Goal: Information Seeking & Learning: Learn about a topic

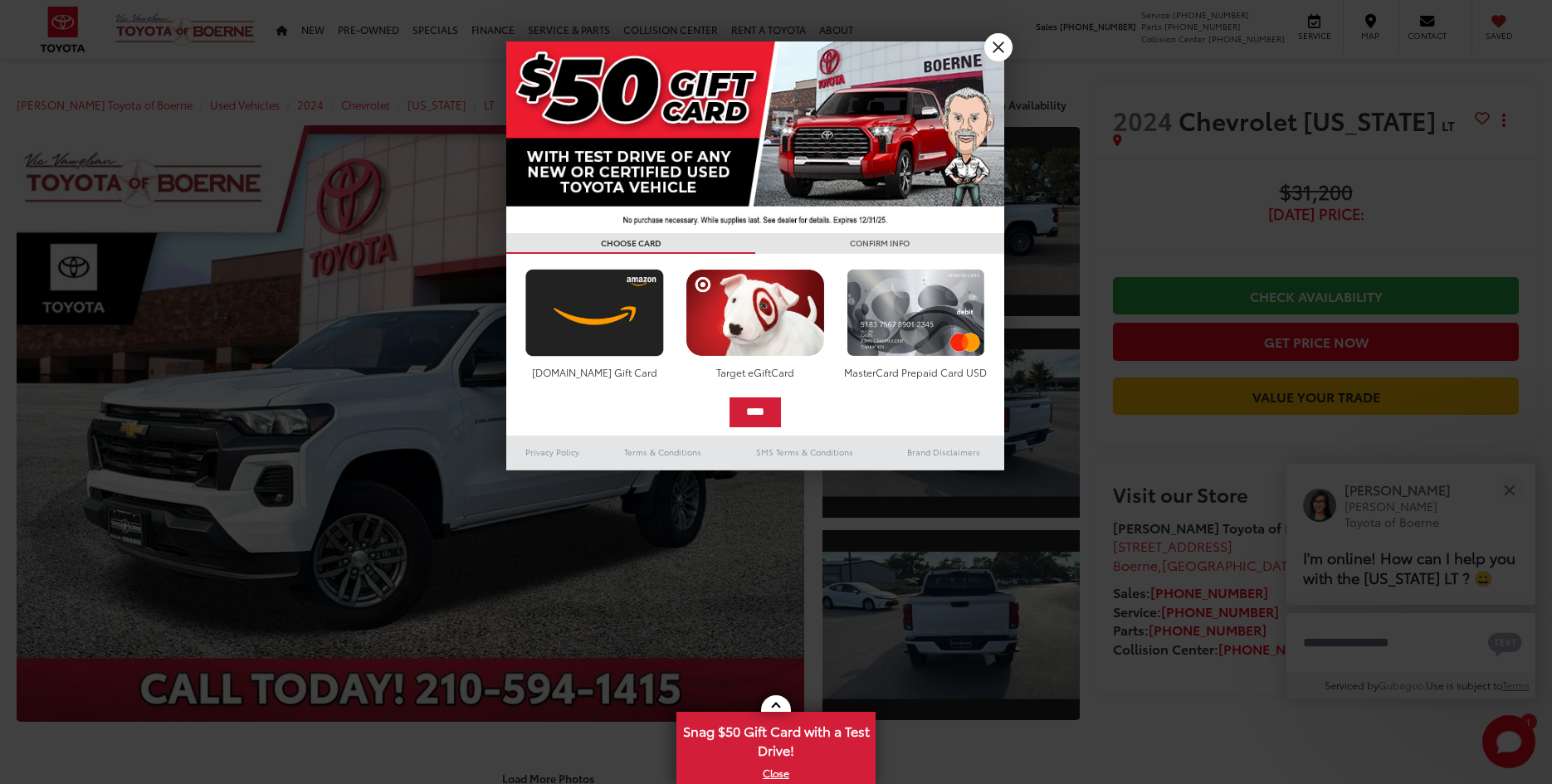
click at [1011, 443] on div at bounding box center [776, 392] width 1552 height 784
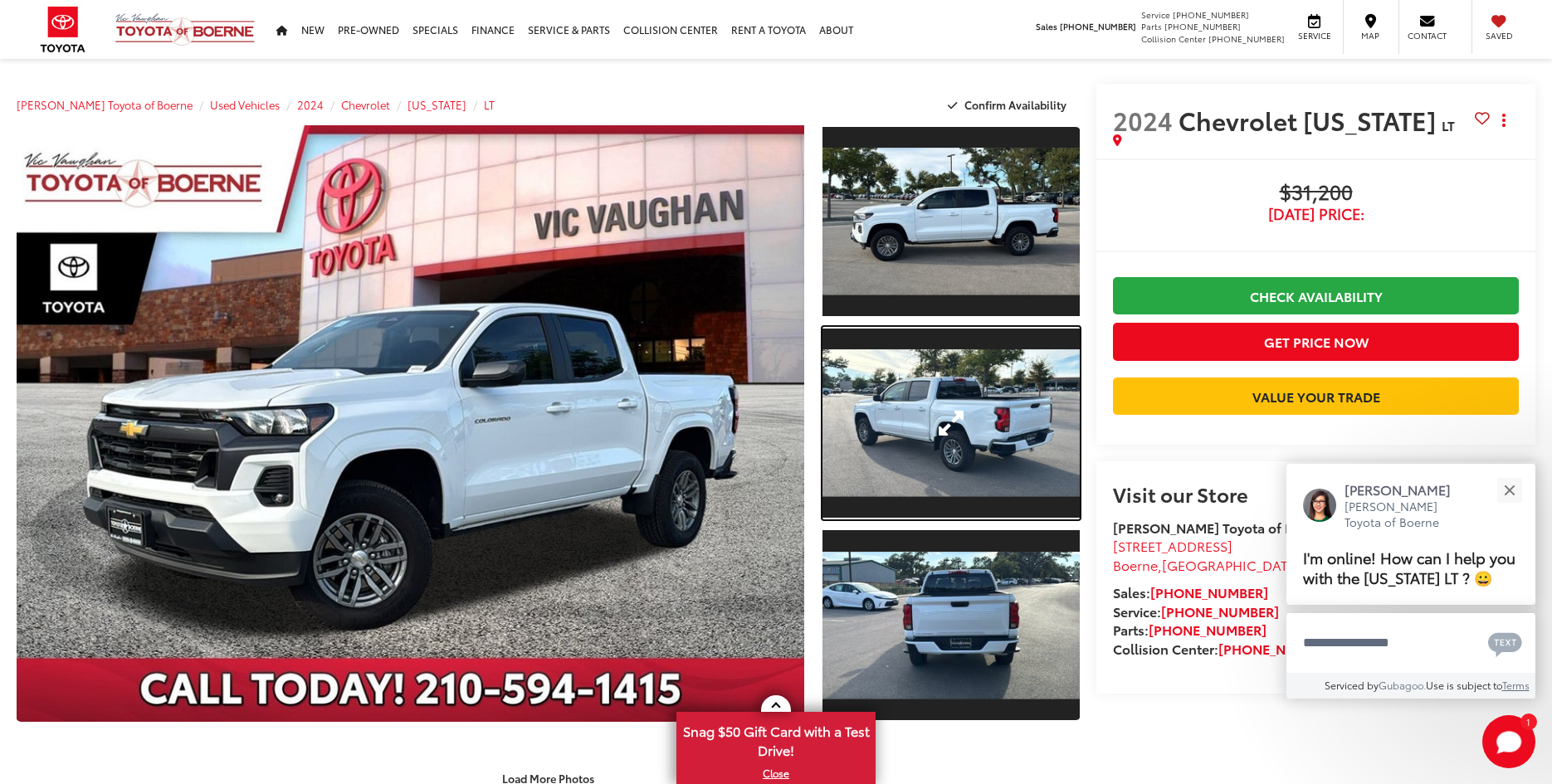
click at [1011, 443] on link "Expand Photo 2" at bounding box center [951, 423] width 257 height 192
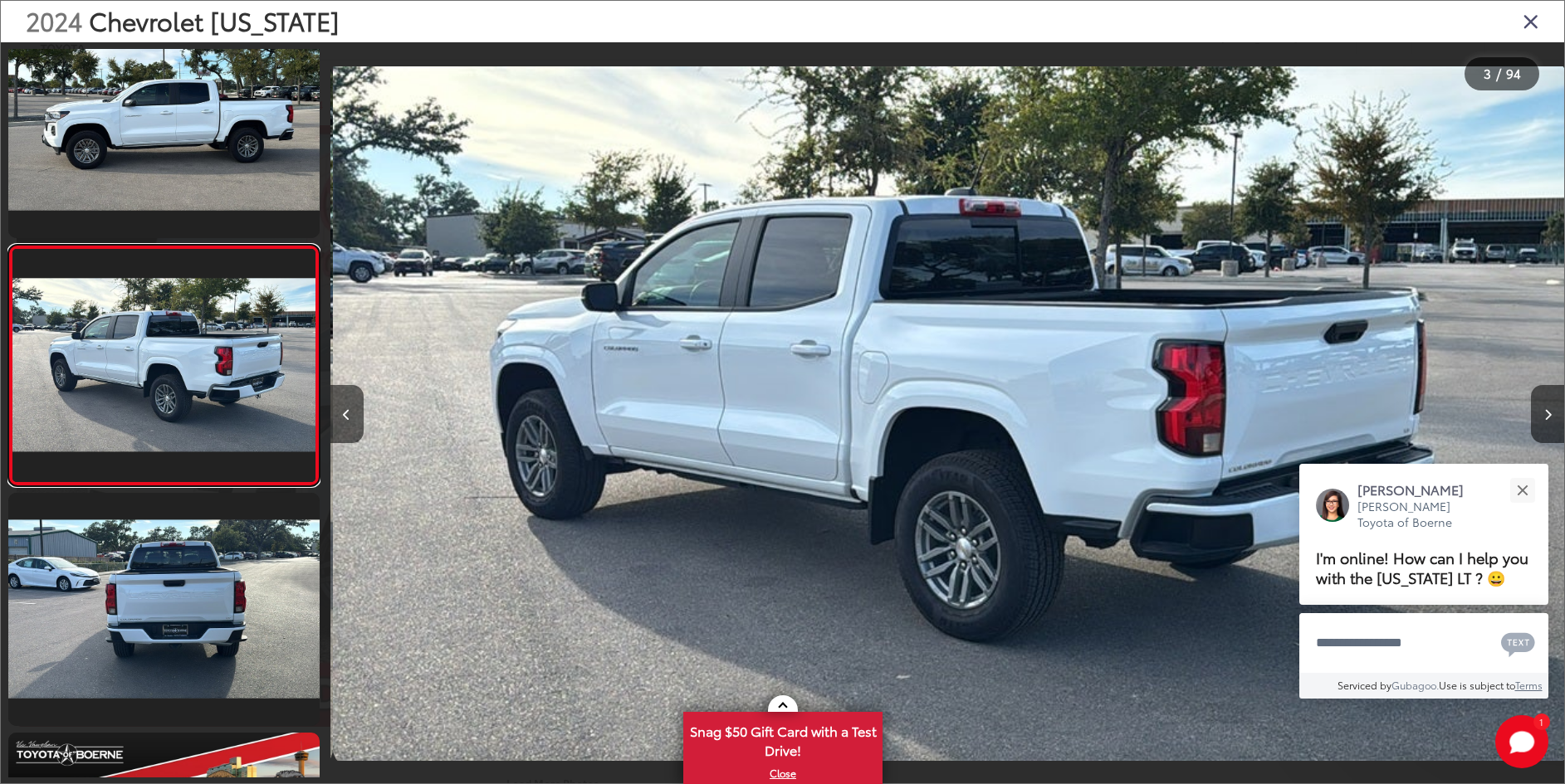
scroll to position [0, 2469]
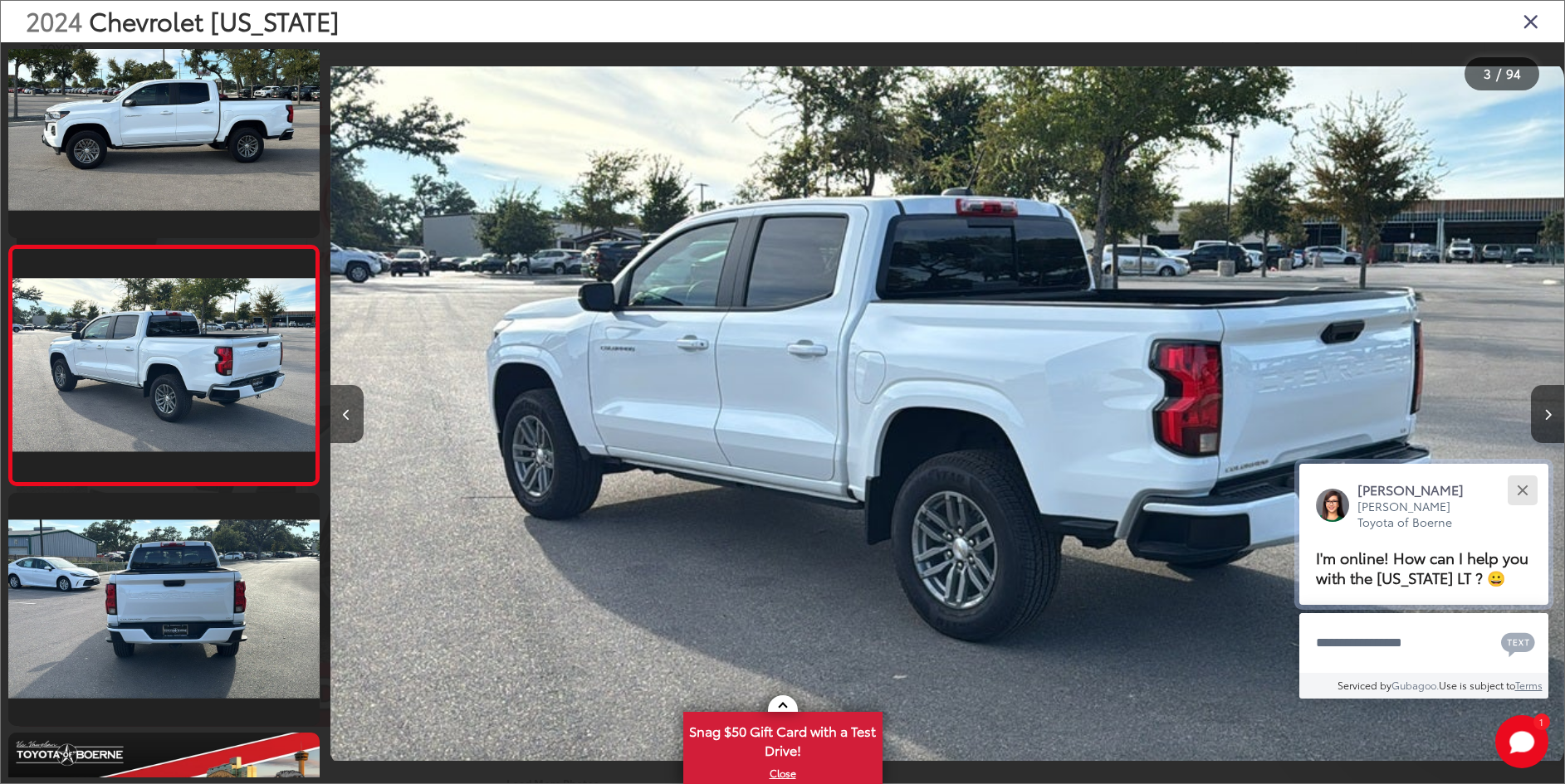
click at [1524, 491] on div "Close" at bounding box center [1522, 490] width 11 height 11
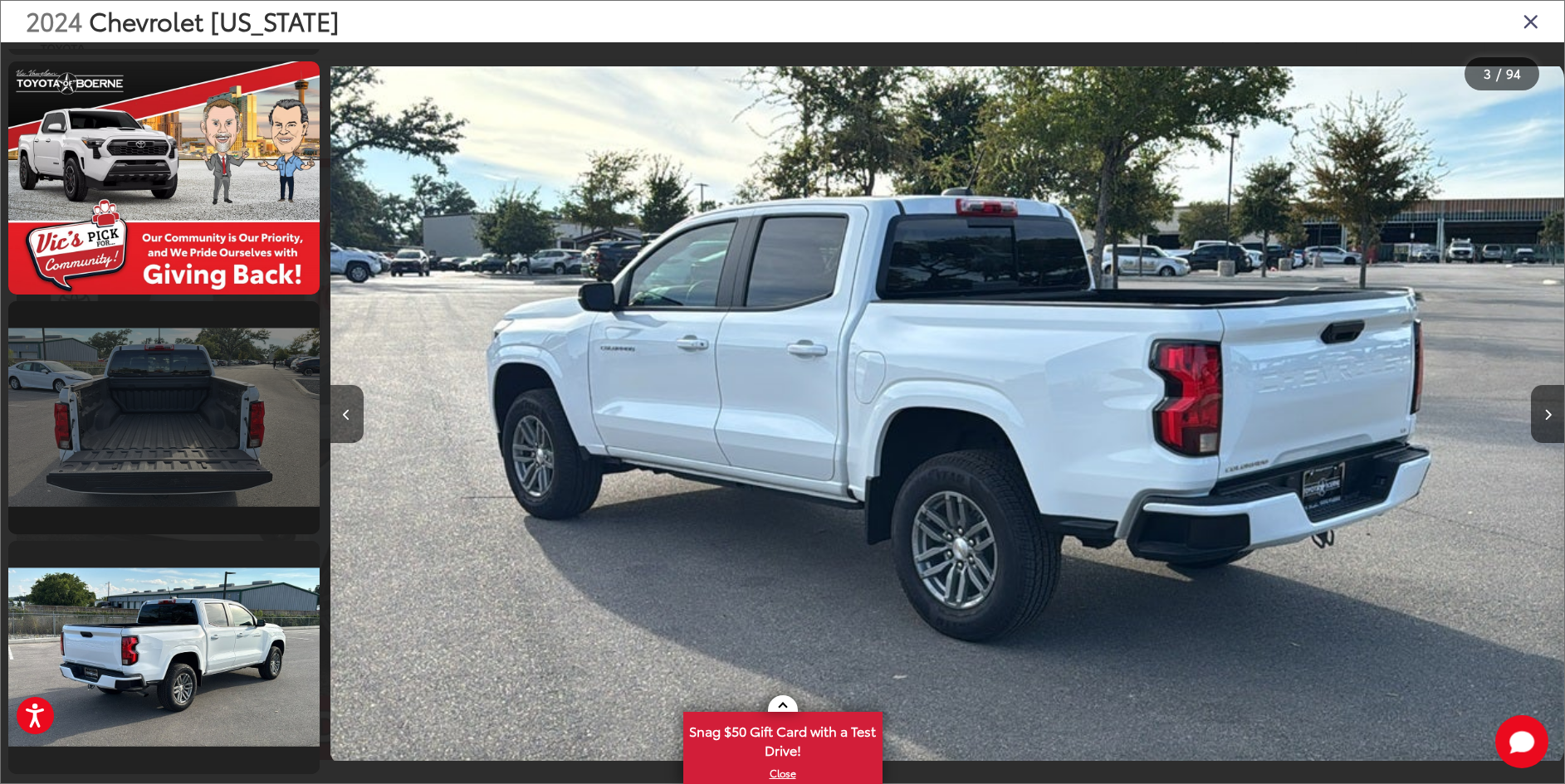
scroll to position [1032, 0]
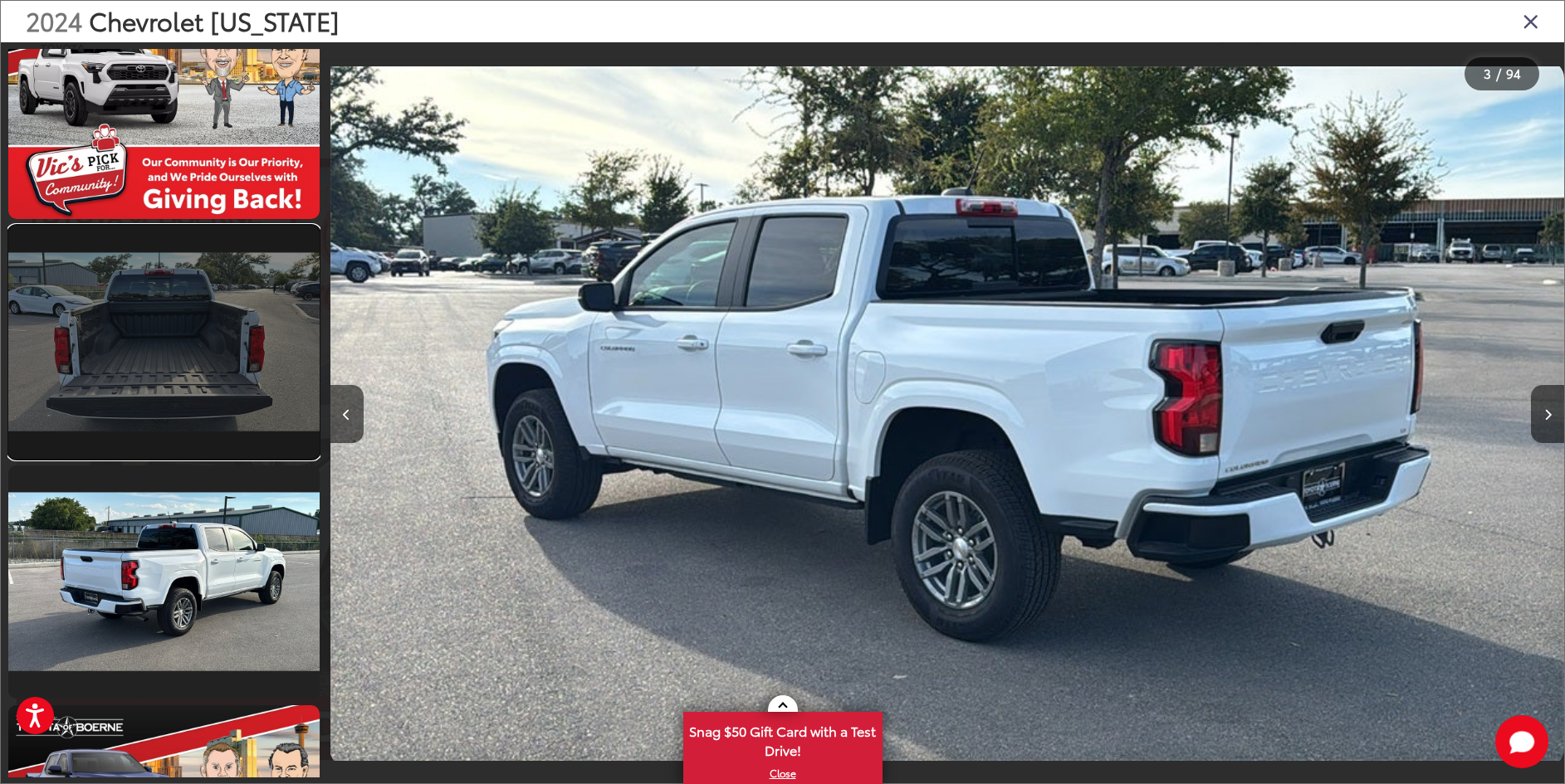
click at [195, 340] on link at bounding box center [163, 343] width 311 height 233
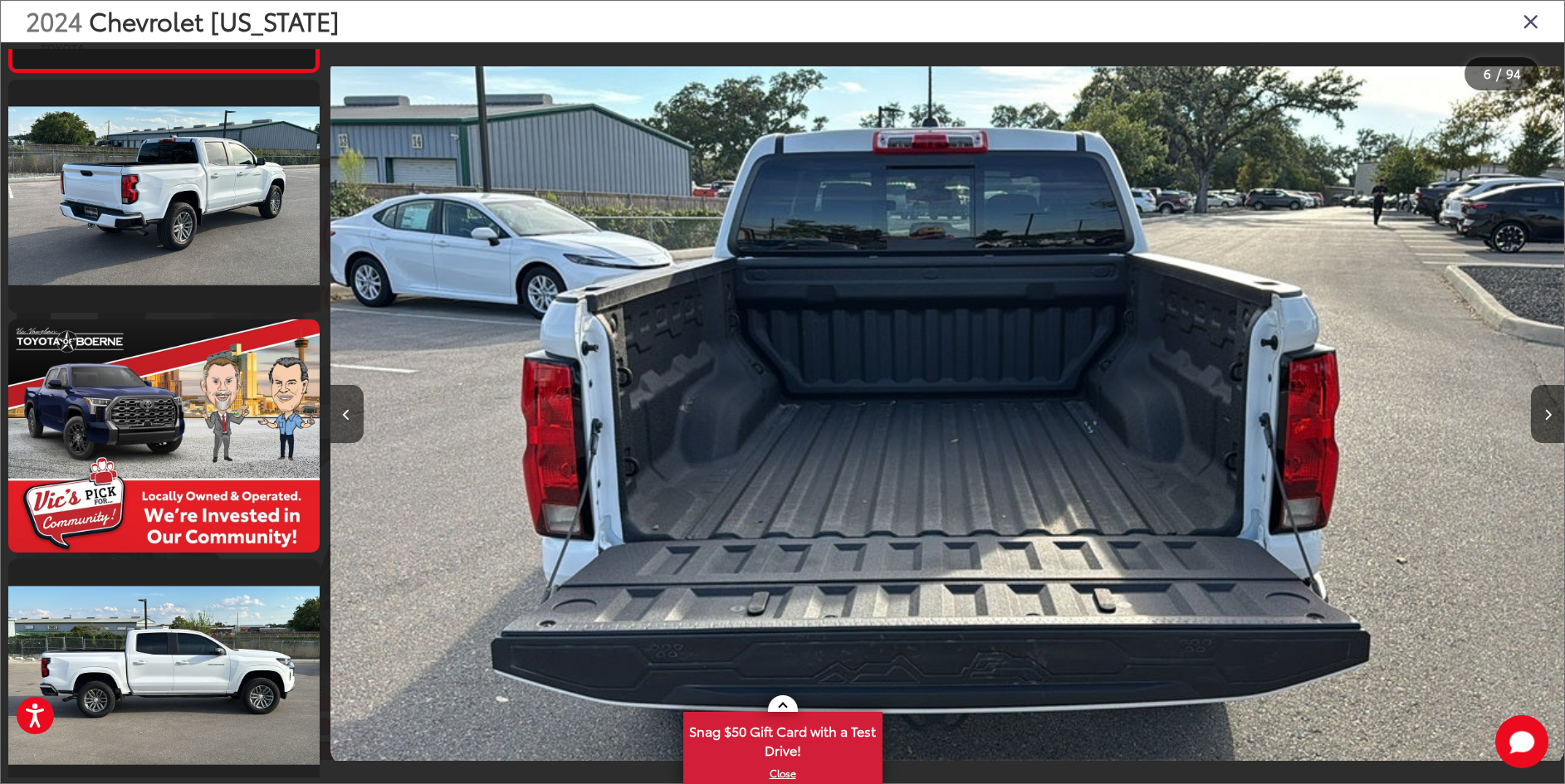
scroll to position [1419, 0]
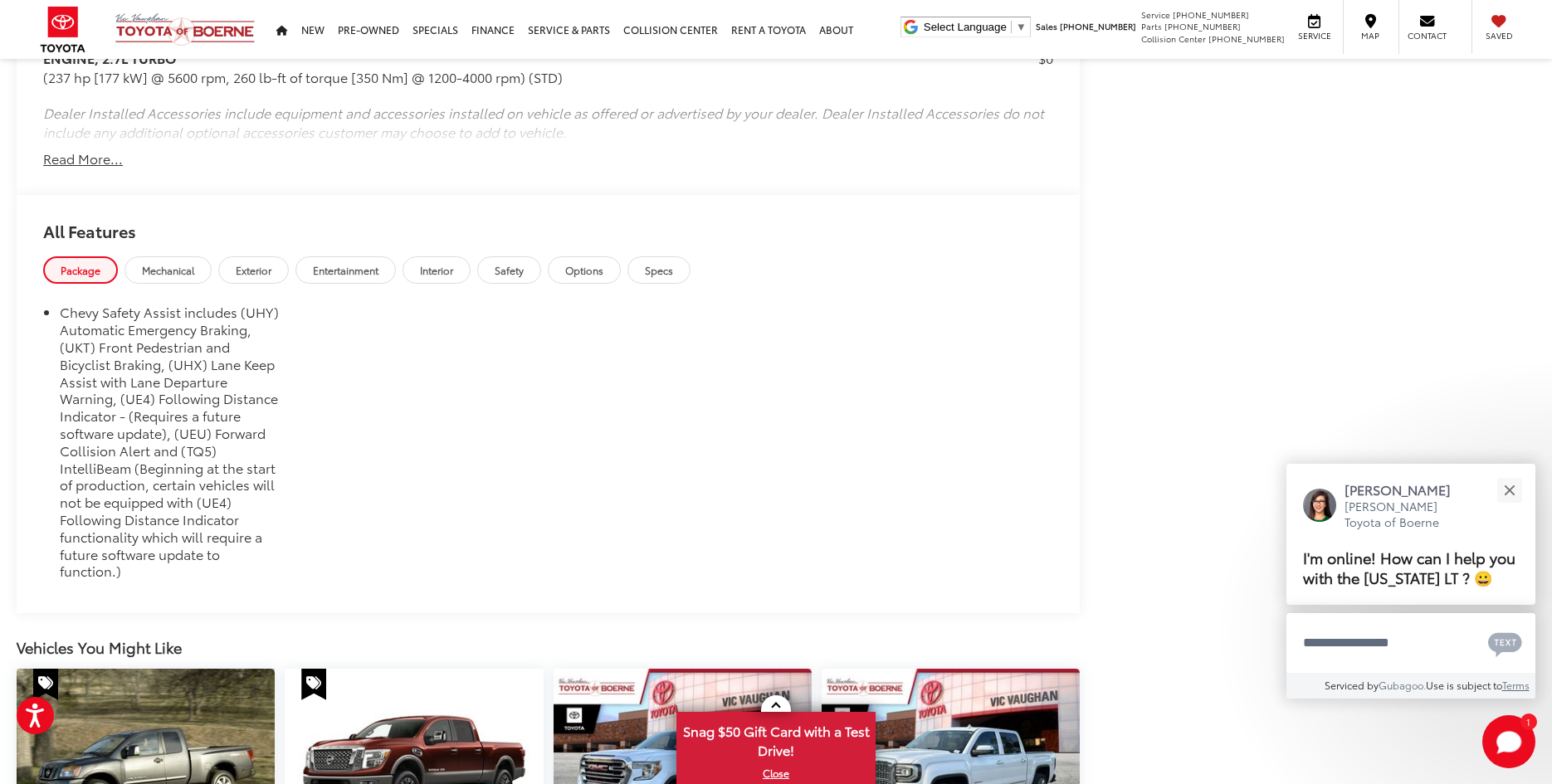
scroll to position [1527, 0]
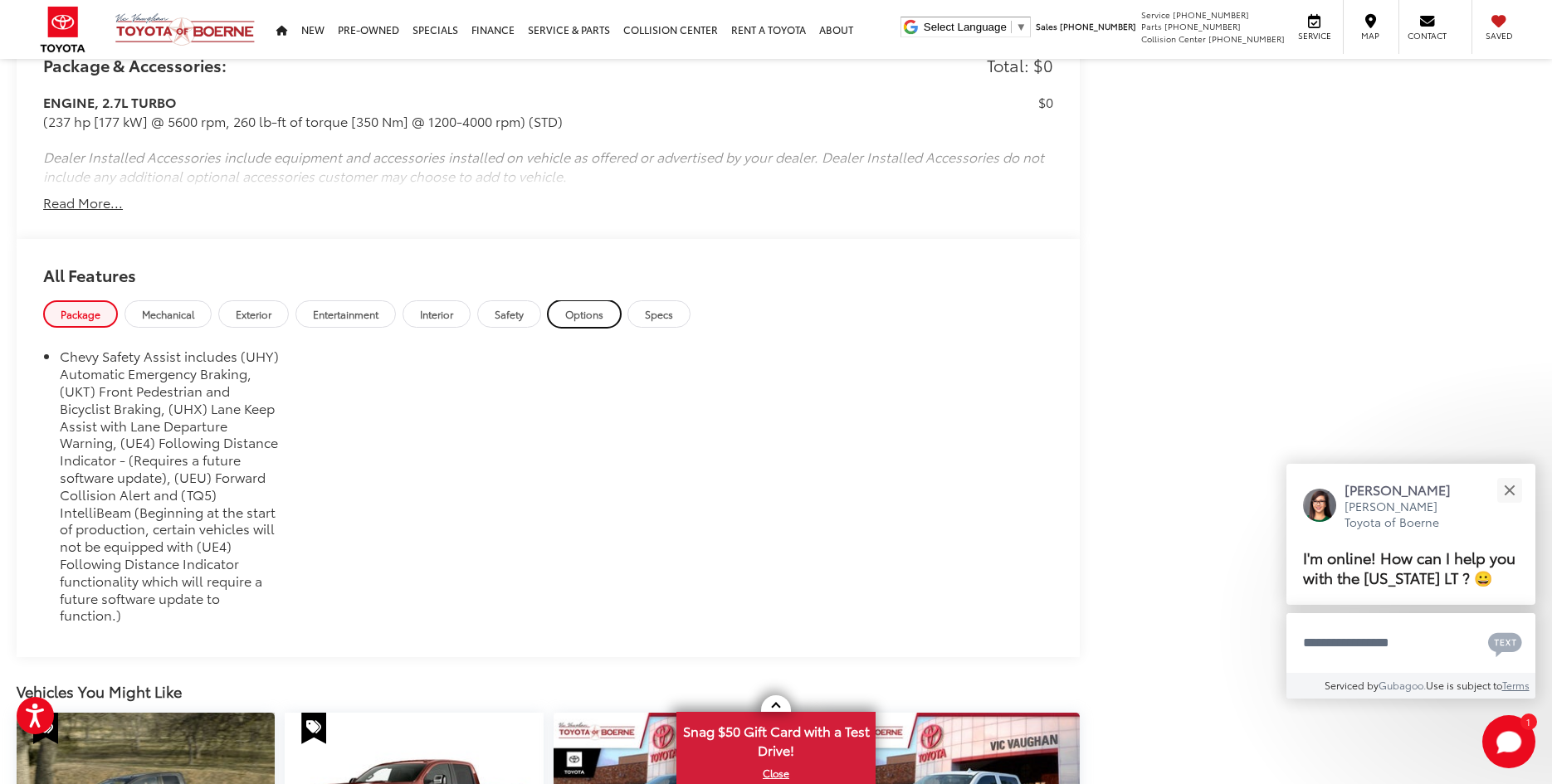
click at [590, 316] on span "Options" at bounding box center [585, 314] width 38 height 14
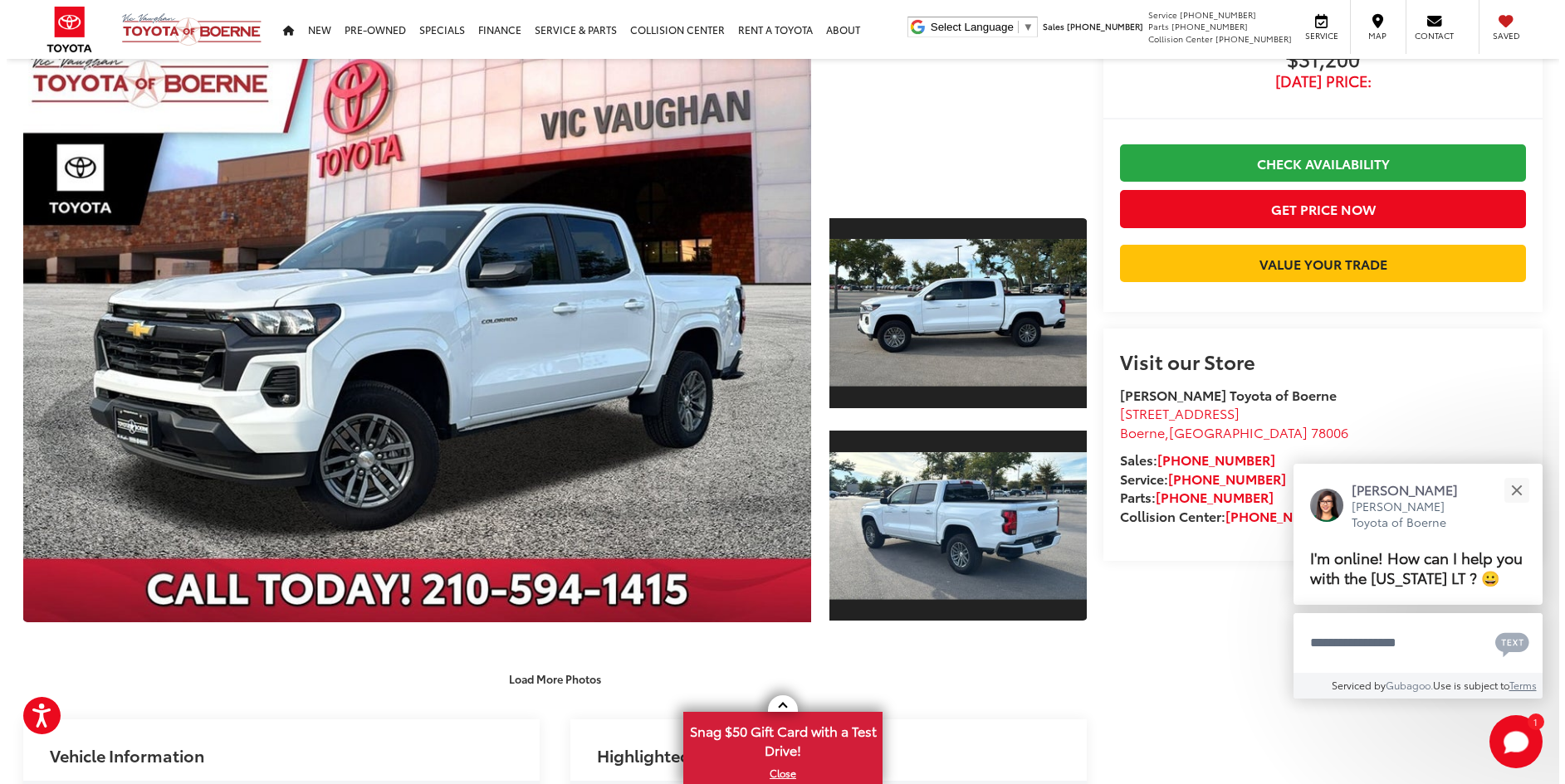
scroll to position [111, 0]
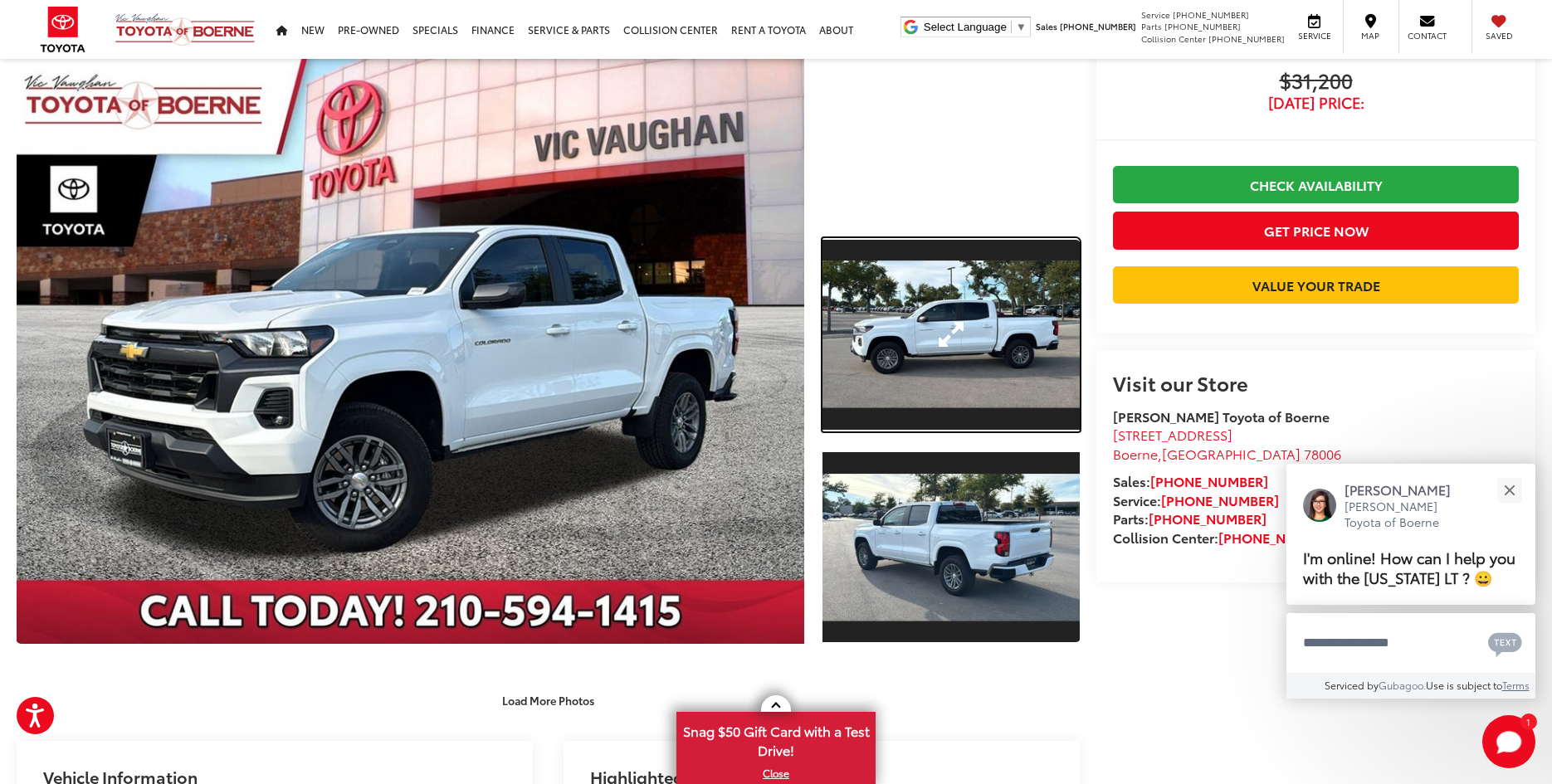
click at [944, 345] on link "Expand Photo 1" at bounding box center [951, 334] width 257 height 192
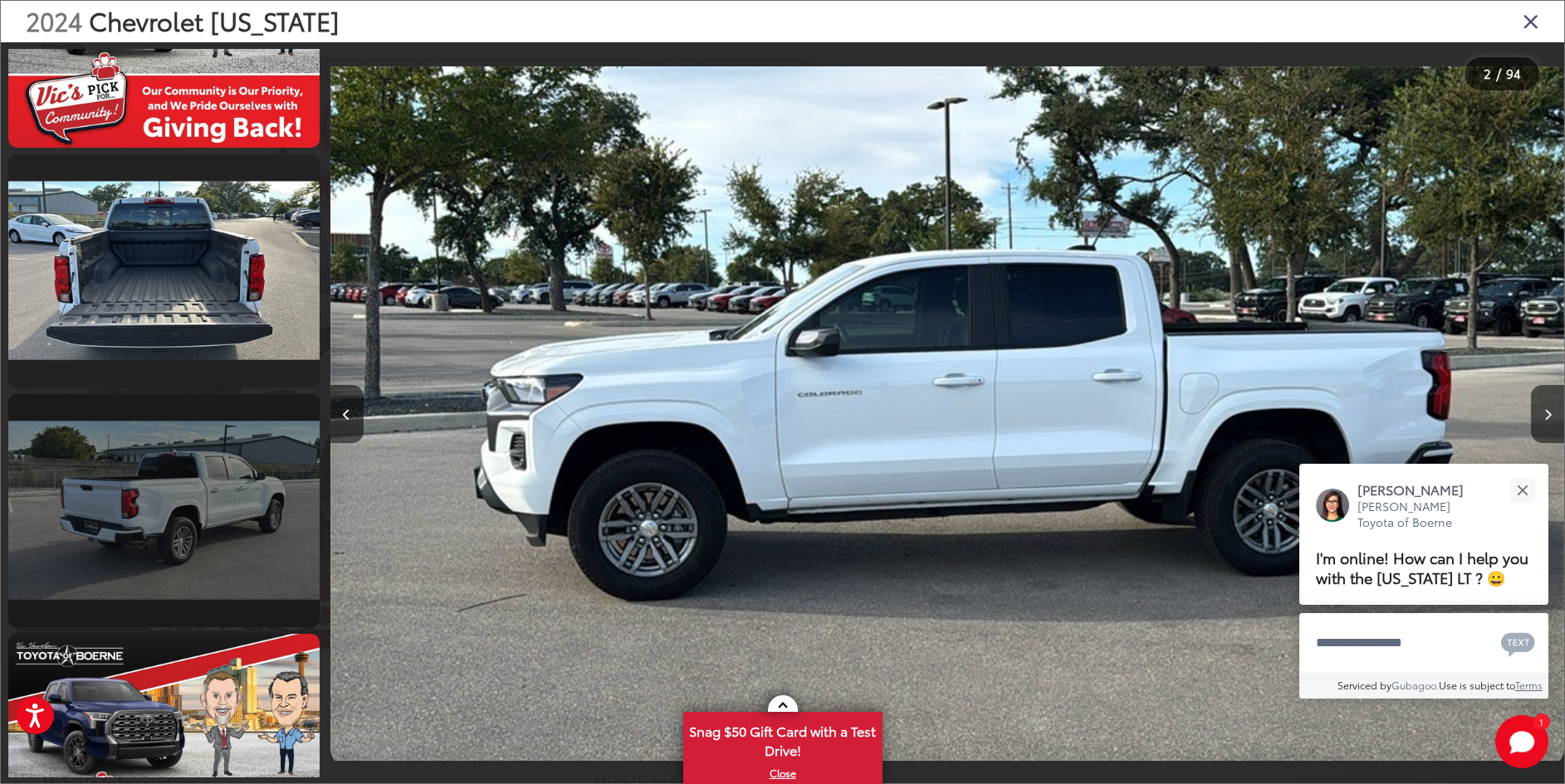
scroll to position [1124, 0]
